Goal: Information Seeking & Learning: Learn about a topic

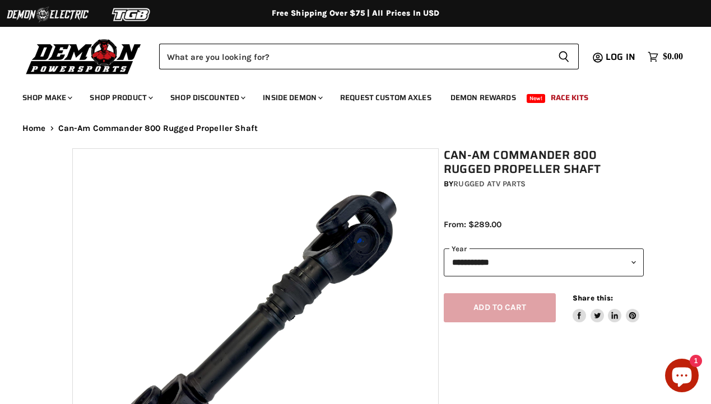
select select "******"
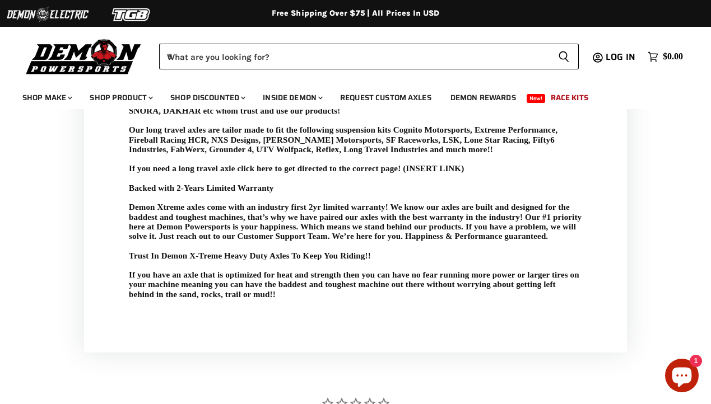
scroll to position [1239, 0]
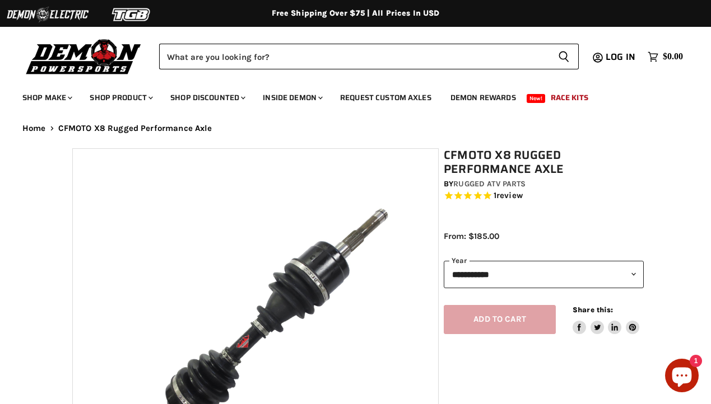
select select "******"
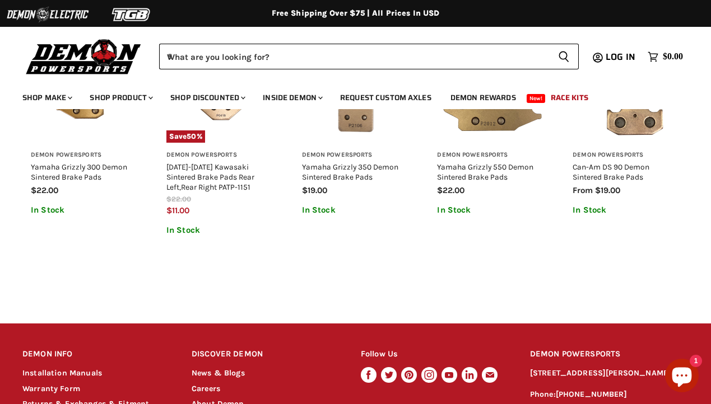
scroll to position [994, 0]
